Goal: Task Accomplishment & Management: Use online tool/utility

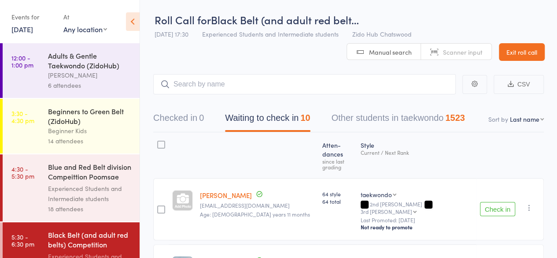
click at [490, 202] on button "Check in" at bounding box center [497, 209] width 35 height 14
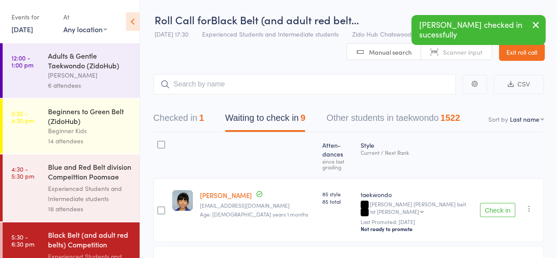
click at [490, 203] on button "Check in" at bounding box center [497, 210] width 35 height 14
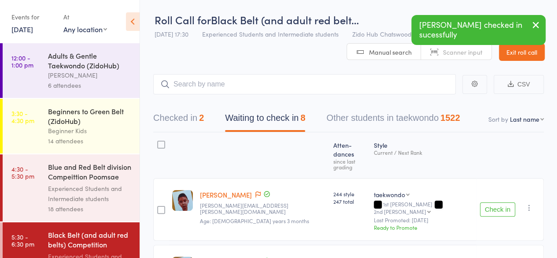
click at [490, 202] on button "Check in" at bounding box center [497, 209] width 35 height 14
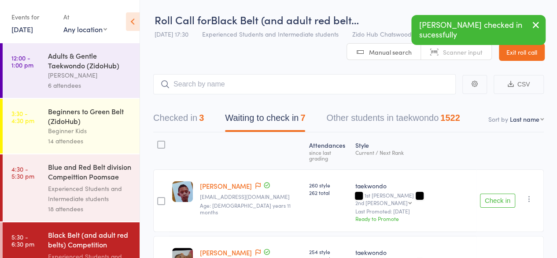
click at [490, 193] on button "Check in" at bounding box center [497, 200] width 35 height 14
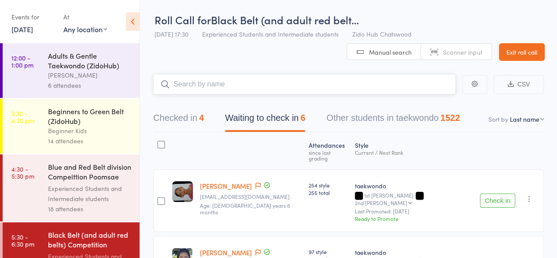
click at [416, 92] on input "search" at bounding box center [304, 84] width 303 height 20
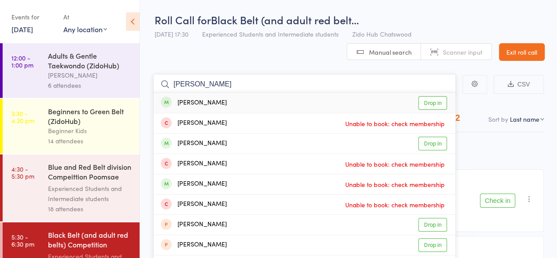
type input "[PERSON_NAME]"
click at [438, 103] on link "Drop in" at bounding box center [432, 103] width 29 height 14
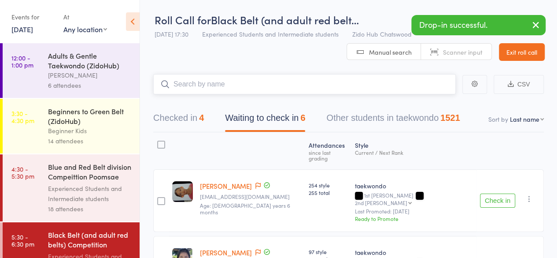
click at [185, 116] on button "Checked in 4" at bounding box center [178, 119] width 51 height 23
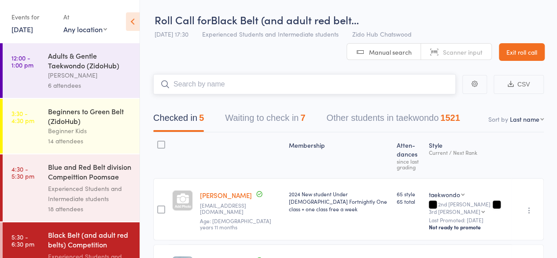
click at [257, 124] on button "Waiting to check in 7" at bounding box center [265, 119] width 80 height 23
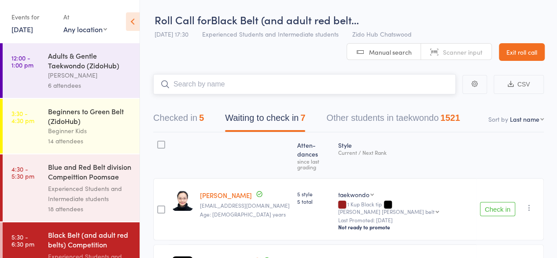
click at [225, 82] on input "search" at bounding box center [304, 84] width 303 height 20
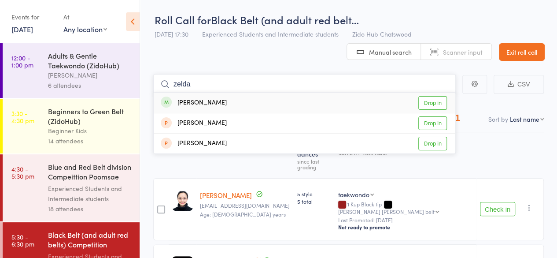
type input "zelda"
click at [433, 103] on link "Drop in" at bounding box center [432, 103] width 29 height 14
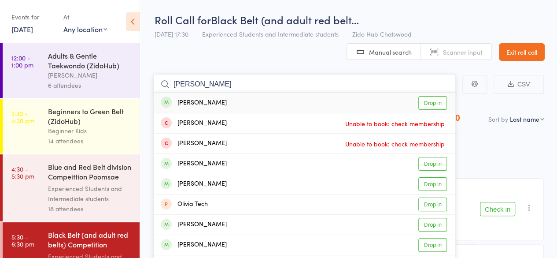
type input "[PERSON_NAME]"
click at [431, 103] on link "Drop in" at bounding box center [432, 103] width 29 height 14
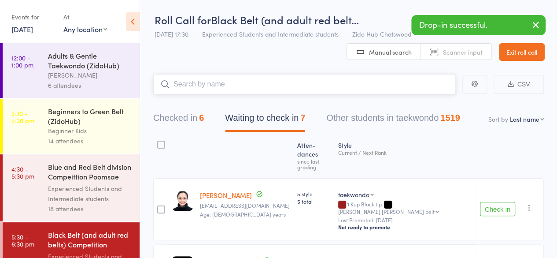
click at [321, 79] on input "search" at bounding box center [304, 84] width 303 height 20
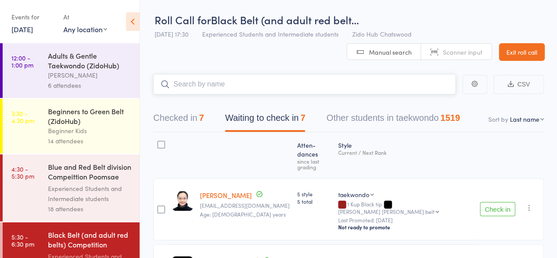
click at [265, 86] on input "search" at bounding box center [304, 84] width 303 height 20
click at [230, 77] on input "search" at bounding box center [304, 84] width 303 height 20
click at [188, 121] on button "Checked in 7" at bounding box center [178, 119] width 51 height 23
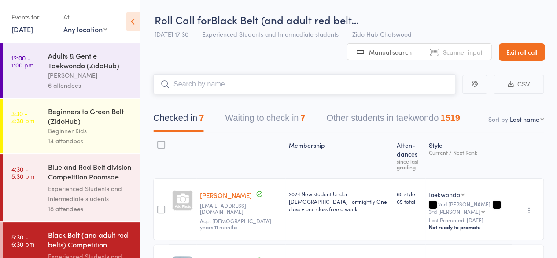
click at [260, 108] on button "Waiting to check in 7" at bounding box center [265, 119] width 80 height 23
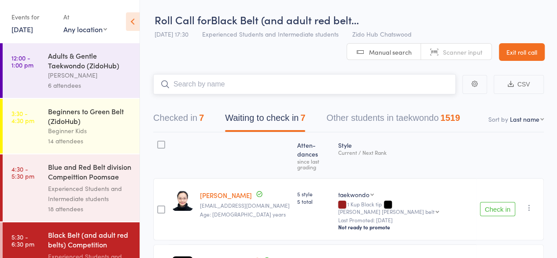
click at [199, 84] on input "search" at bounding box center [304, 84] width 303 height 20
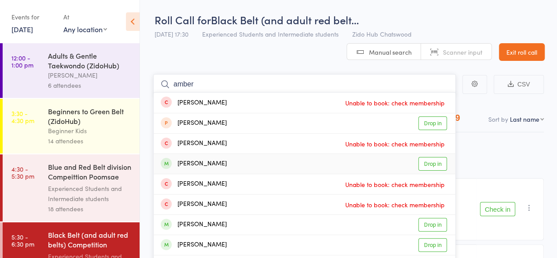
type input "amber"
click at [436, 161] on link "Drop in" at bounding box center [432, 164] width 29 height 14
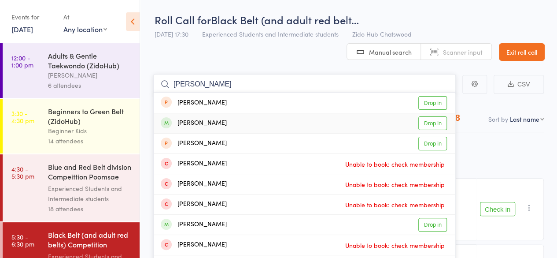
type input "[PERSON_NAME]"
click at [433, 122] on link "Drop in" at bounding box center [432, 123] width 29 height 14
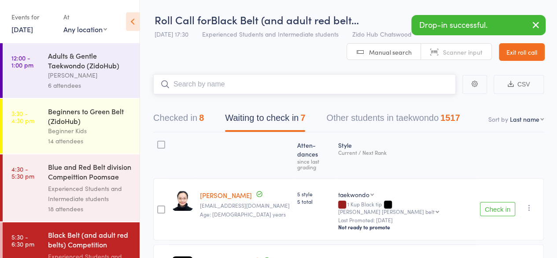
click at [201, 108] on button "Checked in 8" at bounding box center [178, 119] width 51 height 23
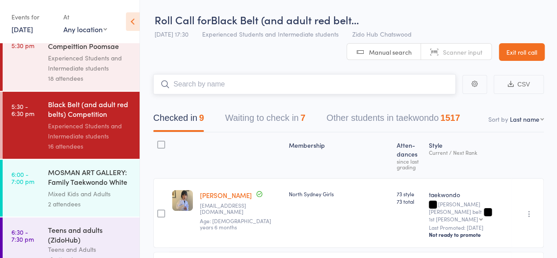
scroll to position [203, 0]
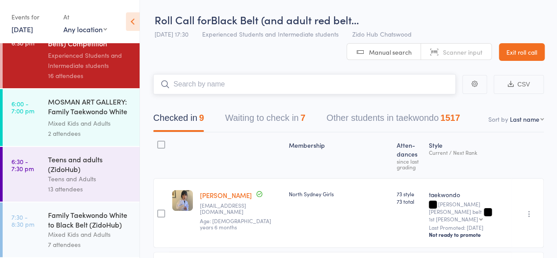
click at [221, 90] on input "search" at bounding box center [304, 84] width 303 height 20
click at [297, 116] on button "Waiting to check in 7" at bounding box center [265, 119] width 80 height 23
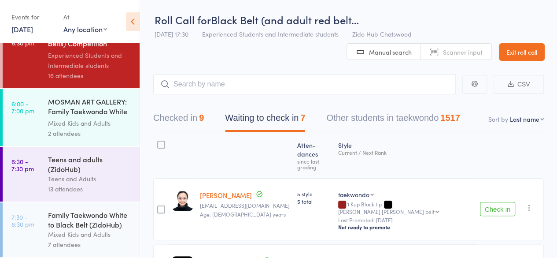
click at [508, 202] on button "Check in" at bounding box center [497, 209] width 35 height 14
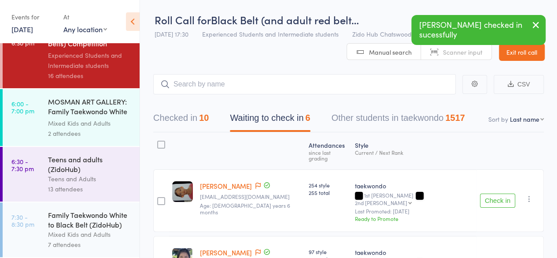
click at [167, 114] on button "Checked in 10" at bounding box center [180, 119] width 55 height 23
